Goal: Task Accomplishment & Management: Use online tool/utility

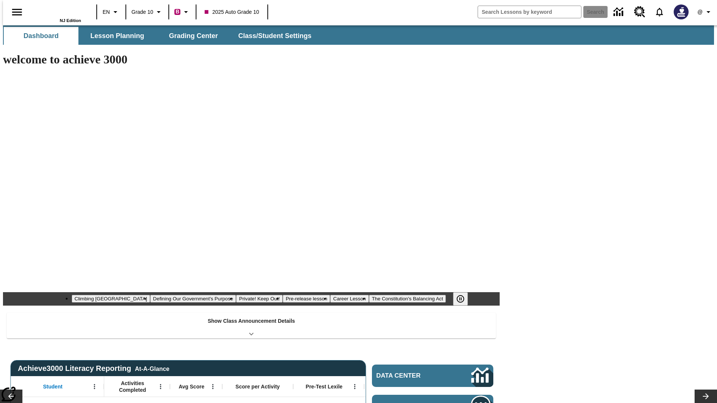
type input "-1"
click at [190, 36] on span "Grading Center" at bounding box center [193, 36] width 49 height 9
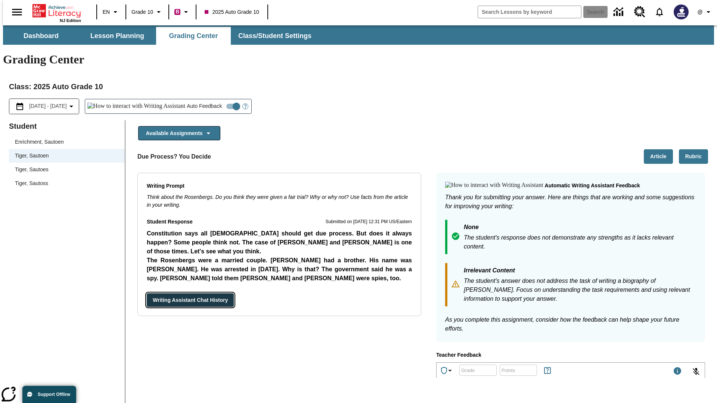
click at [147, 293] on button "Writing Assistant Chat History" at bounding box center [190, 300] width 87 height 14
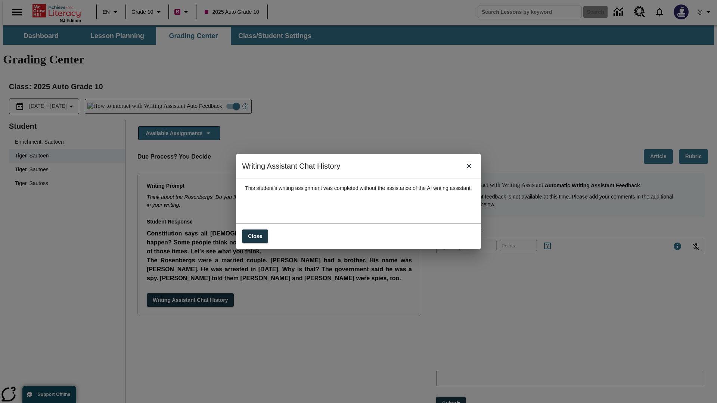
click at [473, 171] on icon "close" at bounding box center [468, 166] width 9 height 9
